Goal: Find specific page/section: Find specific page/section

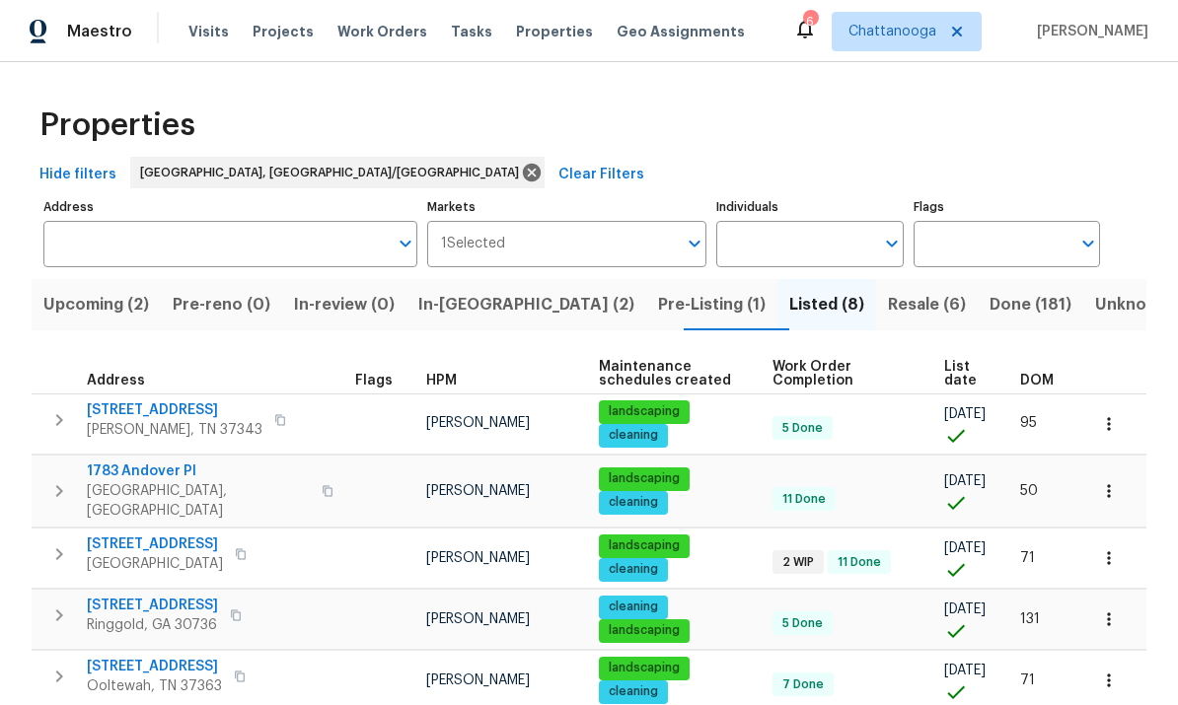
click at [97, 297] on span "Upcoming (2)" at bounding box center [96, 305] width 106 height 28
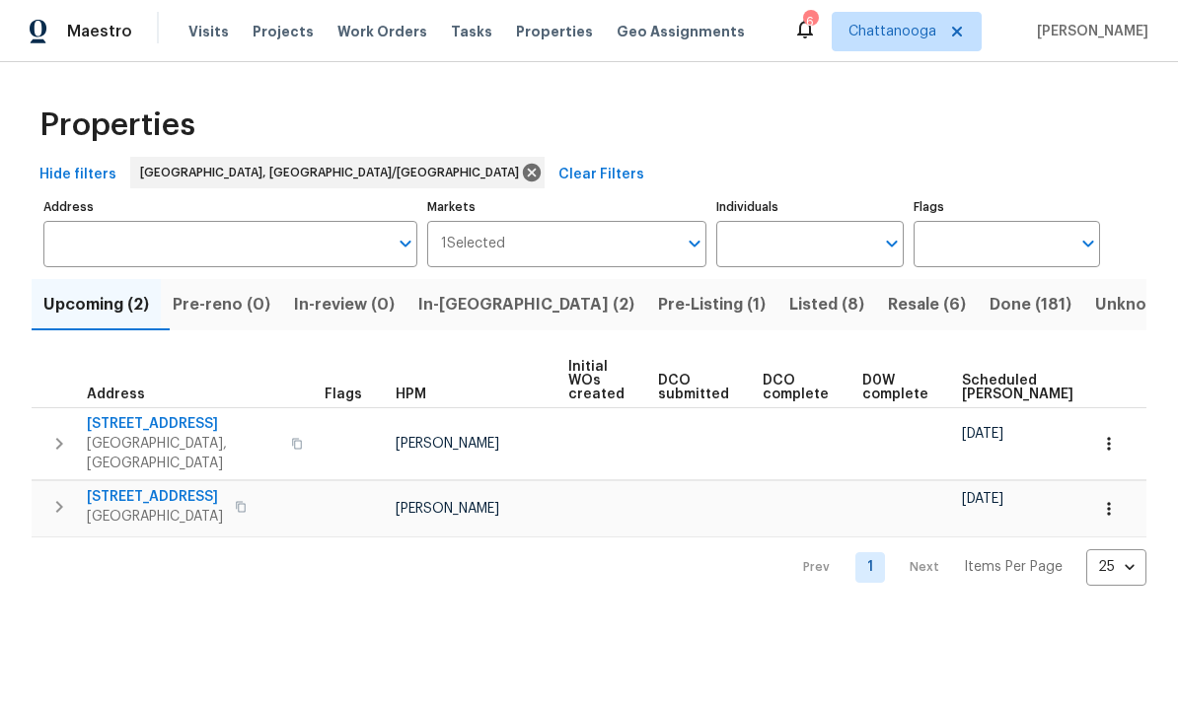
click at [789, 308] on span "Listed (8)" at bounding box center [826, 305] width 75 height 28
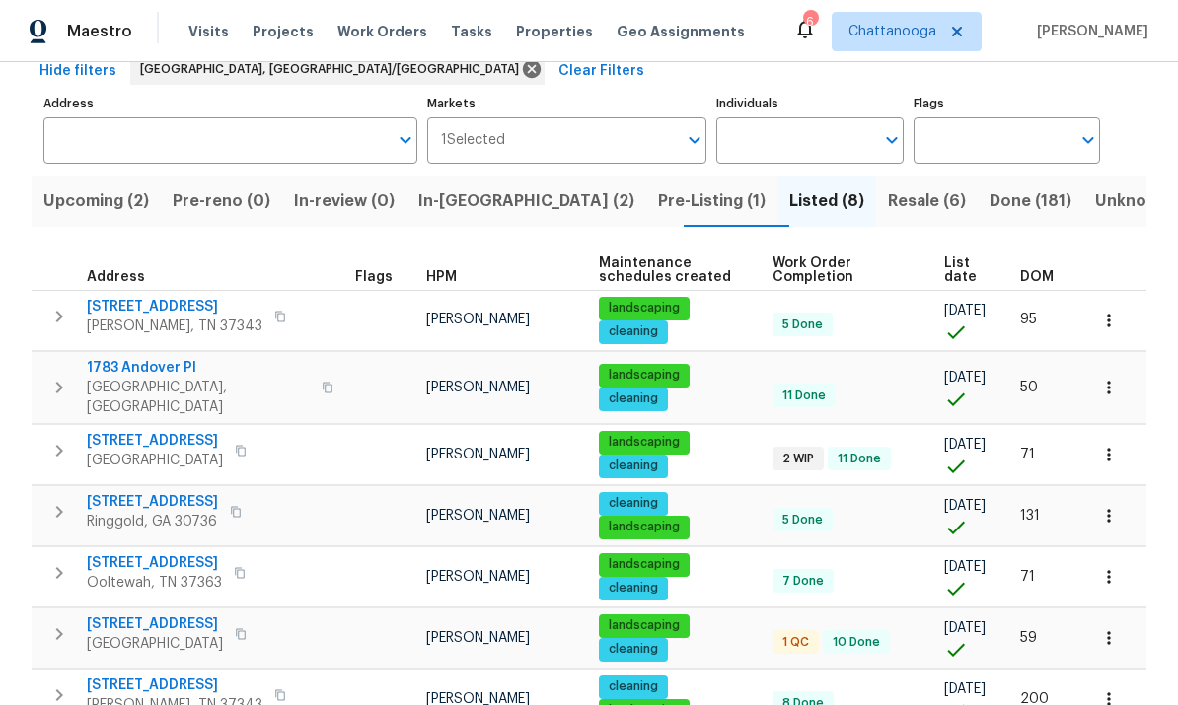
scroll to position [123, 0]
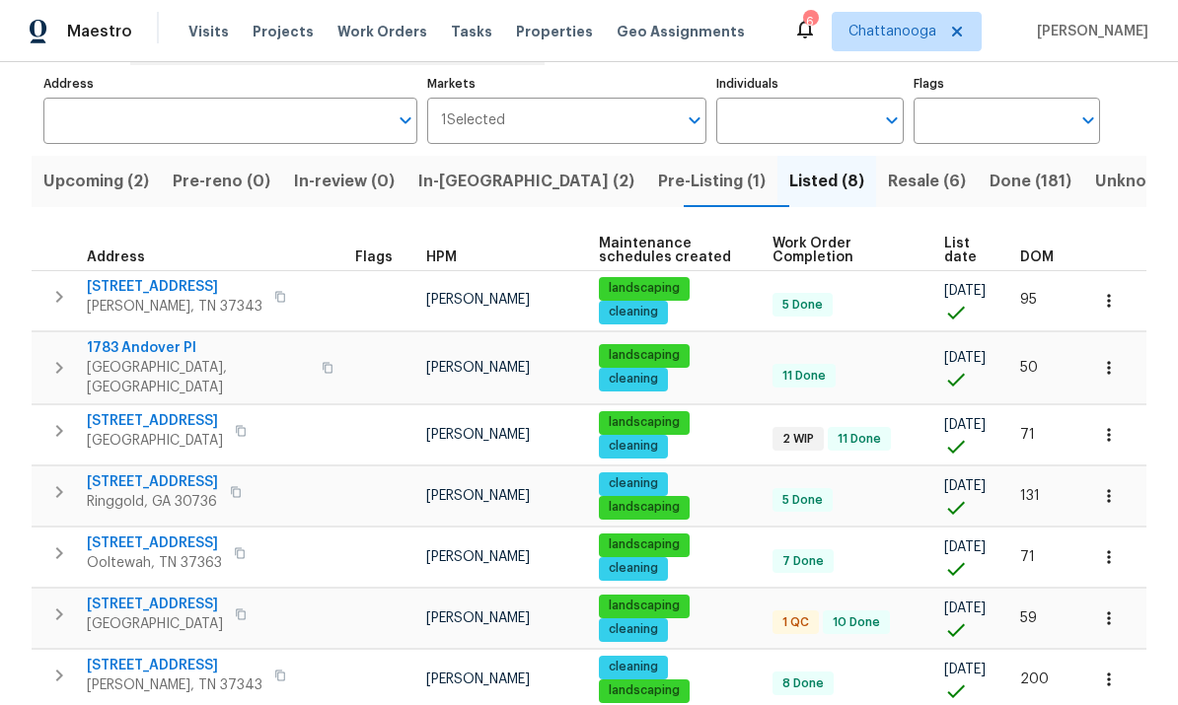
click at [141, 277] on span "6562 Esquire Ln" at bounding box center [175, 287] width 176 height 20
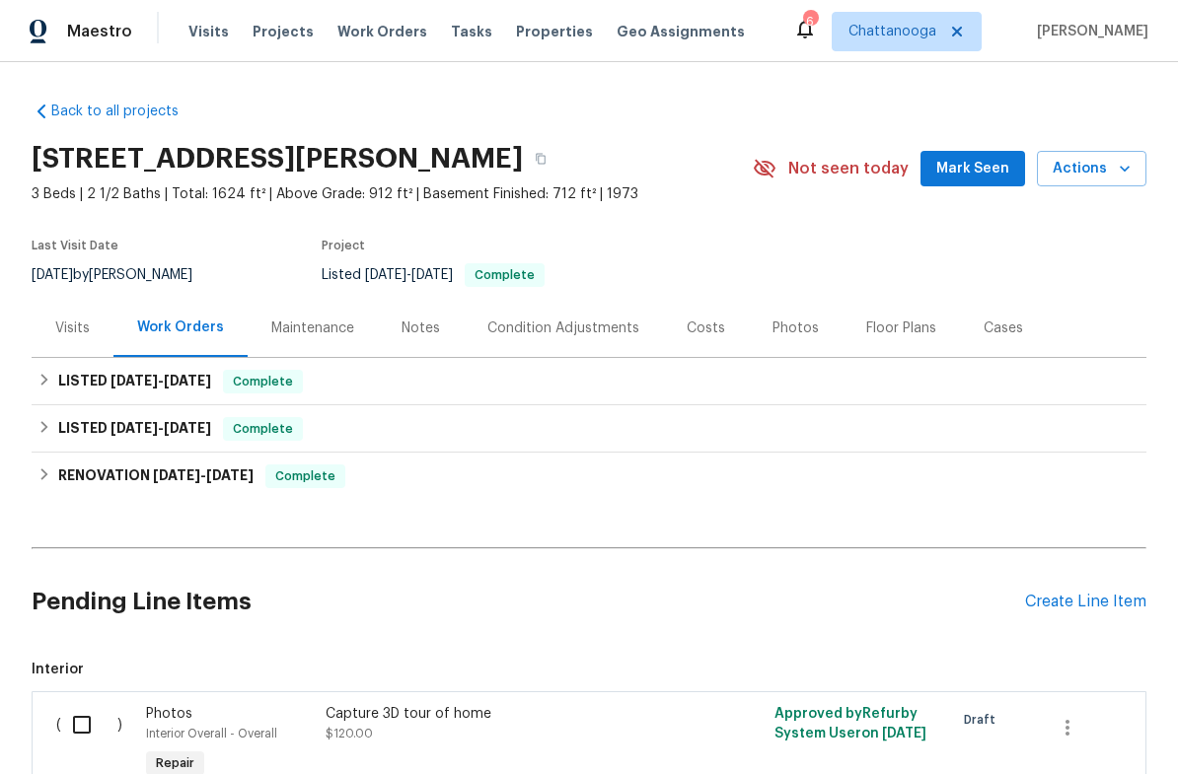
click at [795, 324] on div "Photos" at bounding box center [795, 329] width 46 height 20
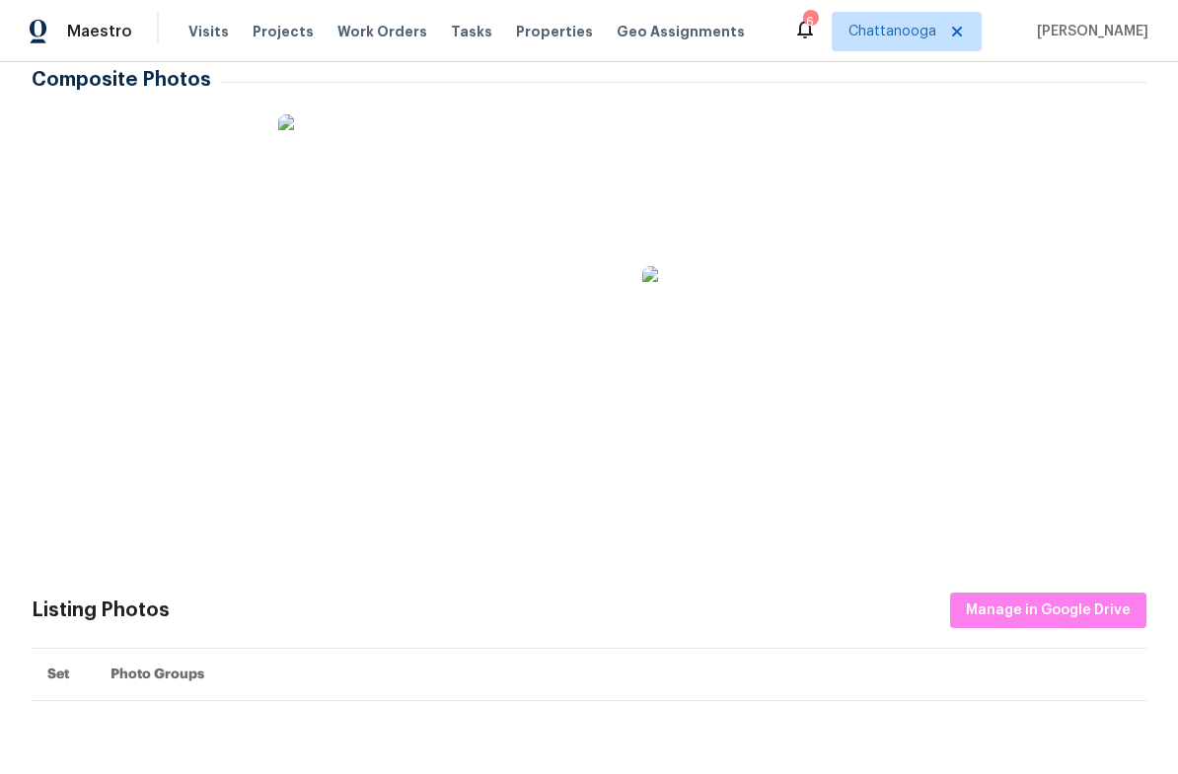
scroll to position [352, 0]
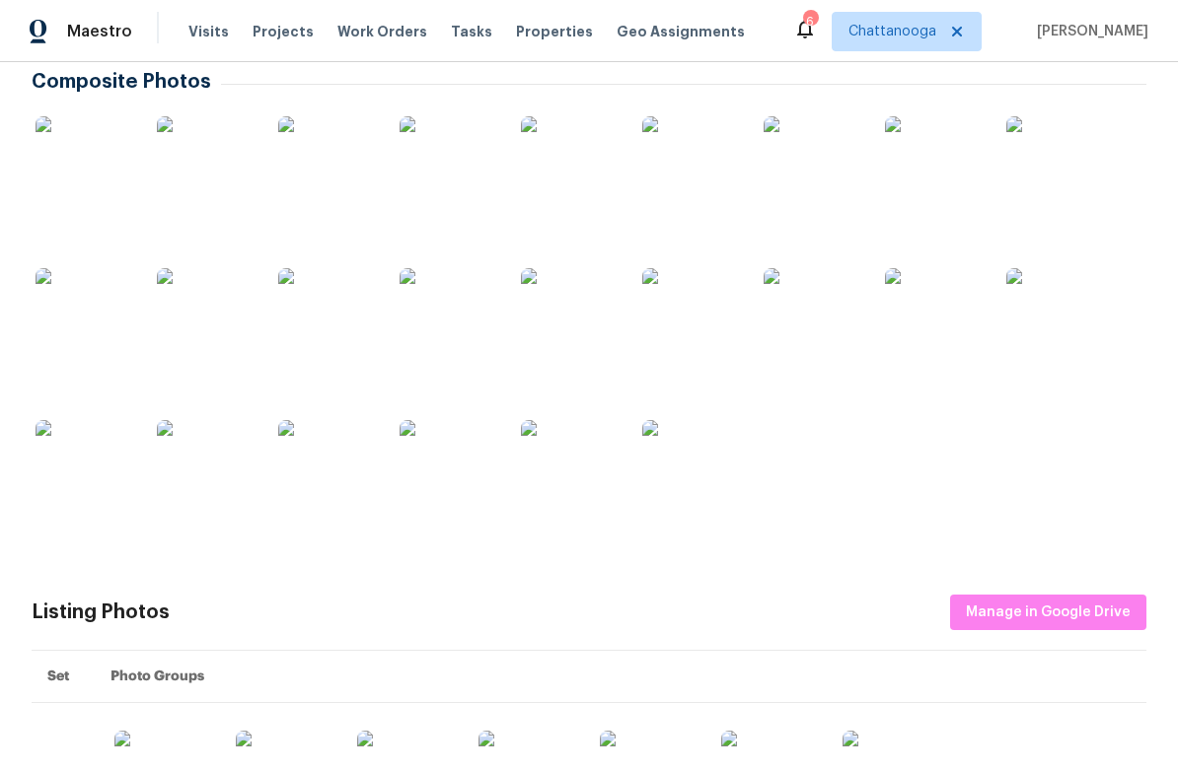
click at [920, 336] on img at bounding box center [934, 317] width 99 height 99
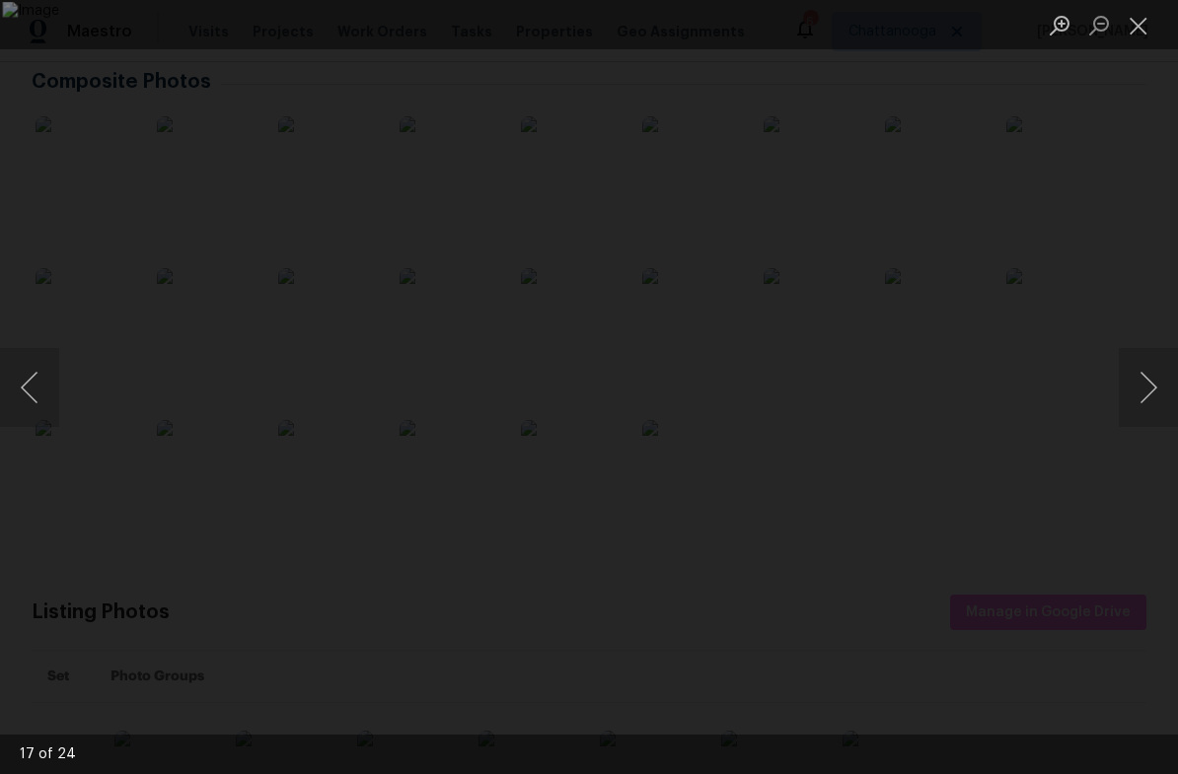
click at [1136, 30] on button "Close lightbox" at bounding box center [1137, 25] width 39 height 35
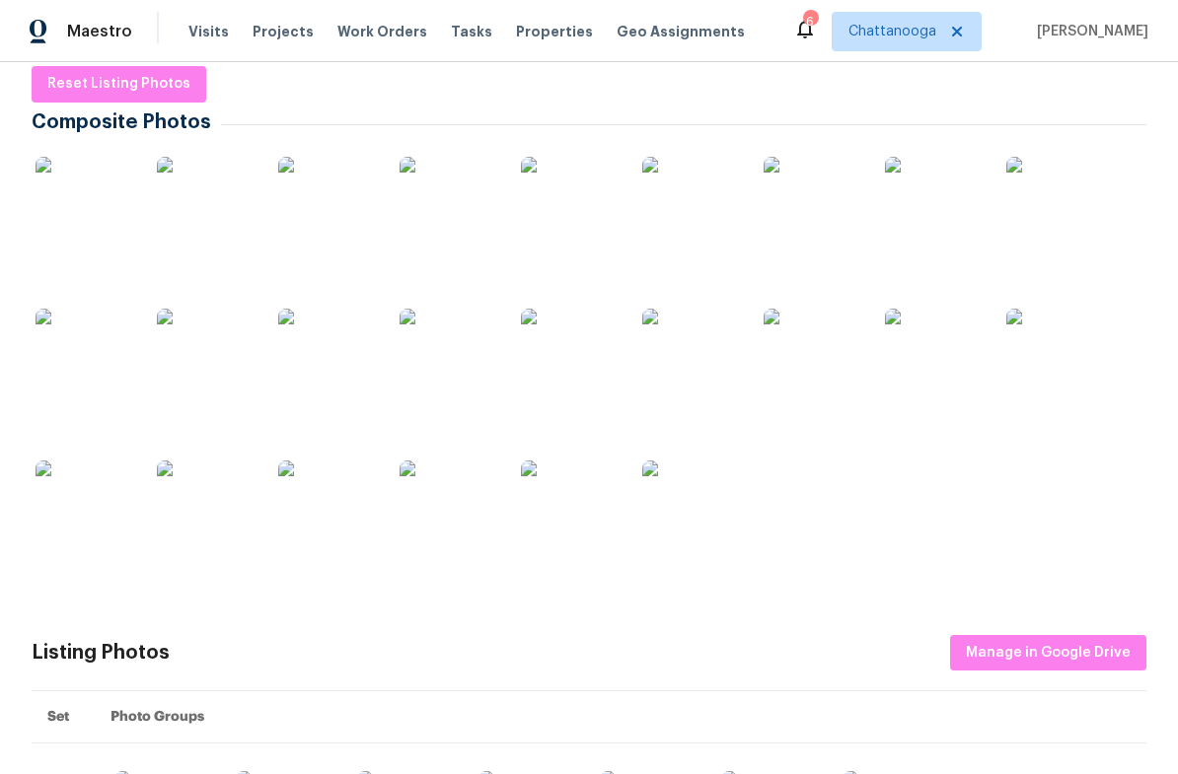
scroll to position [313, 0]
click at [219, 526] on img at bounding box center [206, 509] width 99 height 99
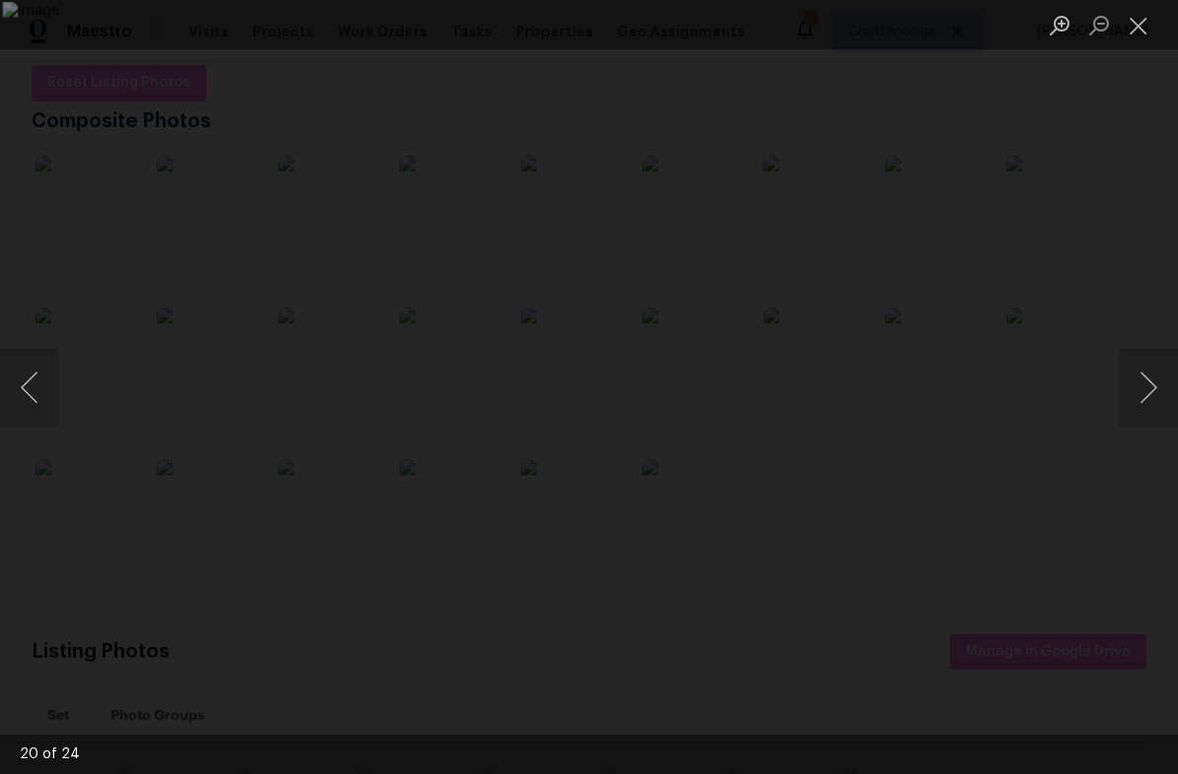
click at [1146, 34] on button "Close lightbox" at bounding box center [1137, 25] width 39 height 35
